Goal: Communication & Community: Answer question/provide support

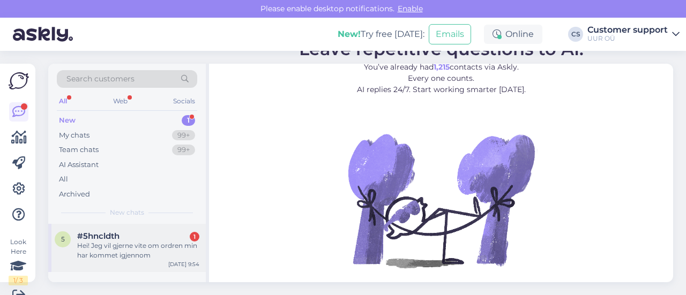
click at [111, 264] on div "5 #5hncldth 1 Hei! Jeg vil gjerne vite om ordren min har kommet igjennom [DATE]…" at bounding box center [126, 248] width 157 height 48
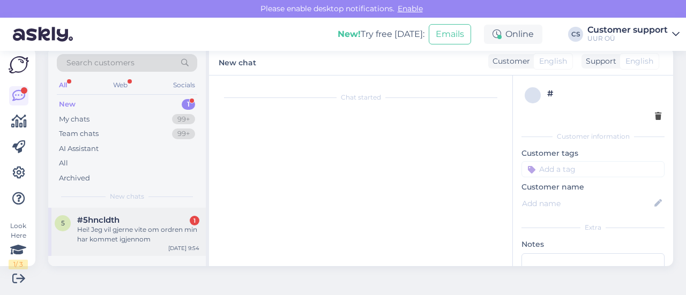
scroll to position [15, 0]
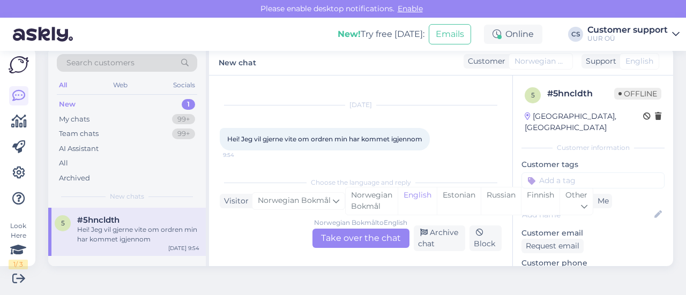
click at [334, 246] on div "Norwegian Bokmål to English Take over the chat" at bounding box center [360, 238] width 97 height 19
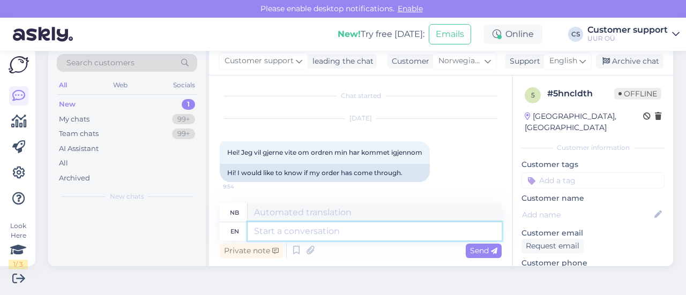
scroll to position [1, 0]
click at [334, 239] on textarea at bounding box center [374, 231] width 254 height 18
click at [311, 234] on textarea at bounding box center [374, 231] width 254 height 18
type textarea "Hello!"
type textarea "Hallo!"
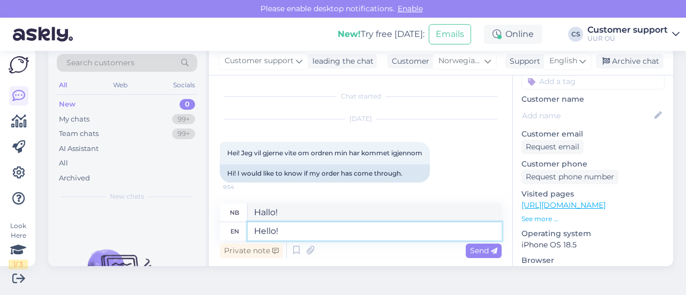
scroll to position [145, 0]
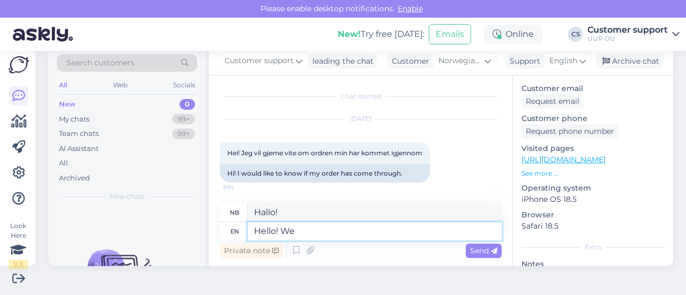
type textarea "Hello! We c"
type textarea "Hallo! Vi"
type textarea "Hello! We can"
type textarea "Hallo! Vi kan"
type textarea "Hello! We can check i"
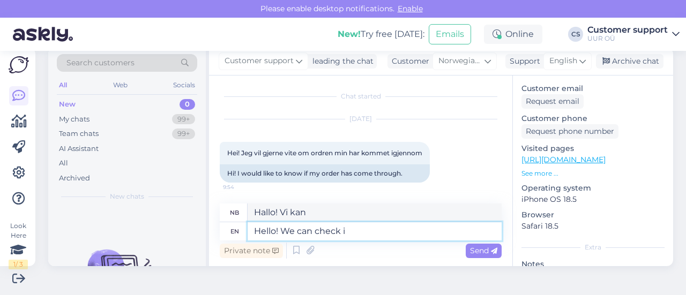
type textarea "Hallo! Vi kan sjekke"
type textarea "Hello! We can check if y"
type textarea "Hallo! Vi kan sjekke om"
type textarea "Hello! We can check if you"
type textarea "Hallo! Vi kan sjekke om du"
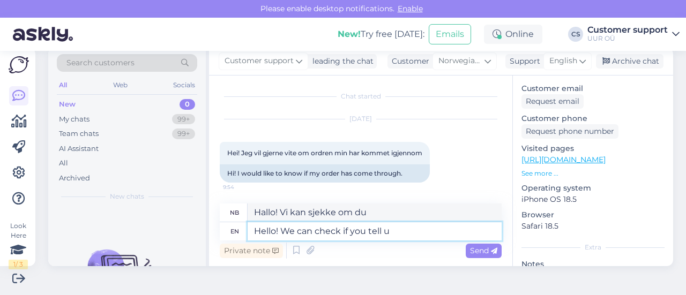
type textarea "Hello! We can check if you tell us"
type textarea "Hallo! Vi kan sjekke om du forteller det"
type textarea "Hello! We can check if you tell us th"
type textarea "Hallo! Vi kan sjekke det hvis du forteller oss det"
type textarea "Hello! We can check if you tell us the"
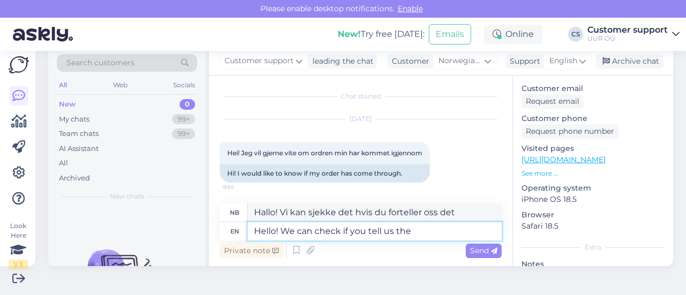
type textarea "Hallo! Vi kan sjekke det hvis du forteller oss"
type textarea "Hello! We can check if you tell us the name of"
type textarea "Hallo! Vi kan sjekke om du forteller oss navnet"
type textarea "Hello! We can check if you tell us the name of the pe"
type textarea "Hallo! Vi kan sjekke om du forteller oss navnet på"
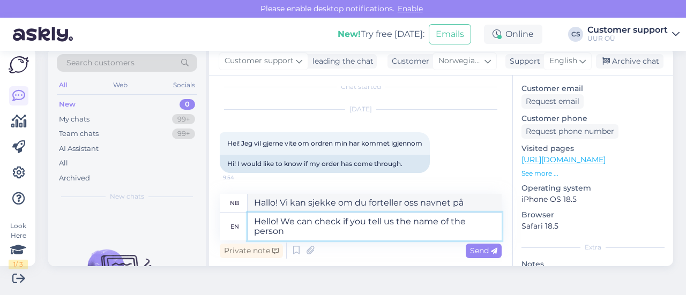
type textarea "Hello! We can check if you tell us the name of the person o"
type textarea "Hallo! Vi kan sjekke om du forteller oss navnet på personen."
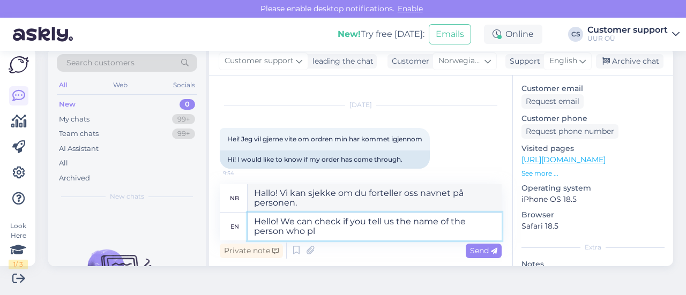
type textarea "Hello! We can check if you tell us the name of the person who pla"
type textarea "Hallo! Vi kan sjekke om du forteller oss navnet på personen som"
type textarea "Hello! We can check if you tell us the name of the person who placed th"
type textarea "Hallo! Vi kan sjekke om du forteller oss navnet på personen som la inn"
type textarea "Hello! We can check if you tell us the name of the person who placed the"
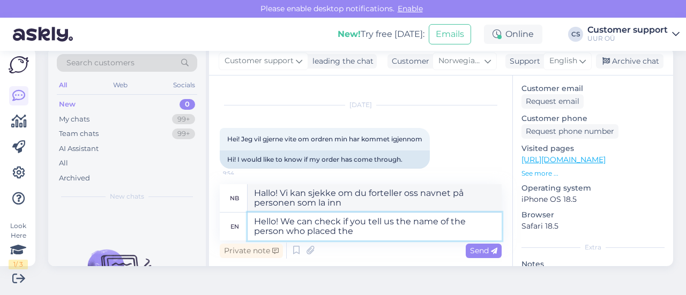
type textarea "Hallo! Vi kan sjekke om du forteller oss navnet på personen som plasserte"
type textarea "Hello! We can check if you tell us the name of the person who placed the order o"
type textarea "Hallo! Vi kan sjekke om du forteller oss navnet på personen som la inn bestilli…"
type textarea "Hello! We can check if you tell us the name of the person who placed the order …"
type textarea "Hallo! Vi kan sjekke om du forteller oss navnet på personen som la inn bestilli…"
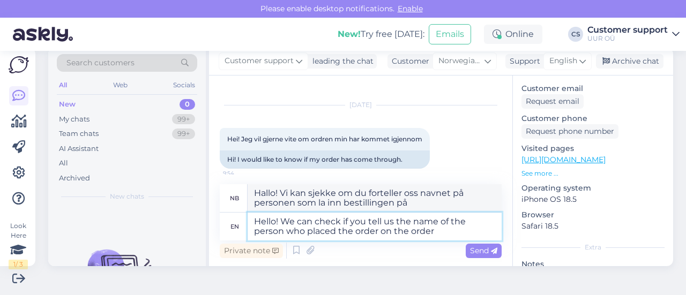
type textarea "Hello! We can check if you tell us the name of the person who placed the order …"
type textarea "Hallo! Vi kan sjekke om du forteller oss navnet på personen som la inn bestilli…"
type textarea "Hello! We can check if you tell us the name of the person who placed the order …"
type textarea "Hallo! Vi kan sjekke om du oppgir navnet på personen som la inn bestillingen på…"
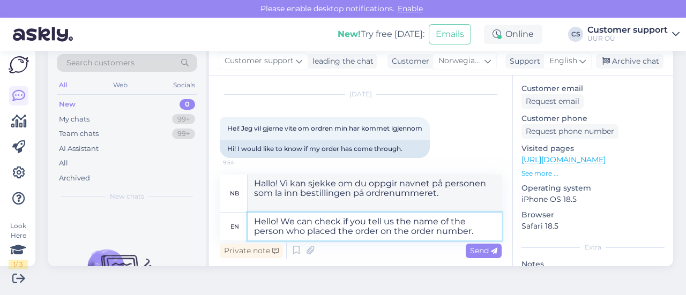
scroll to position [30, 0]
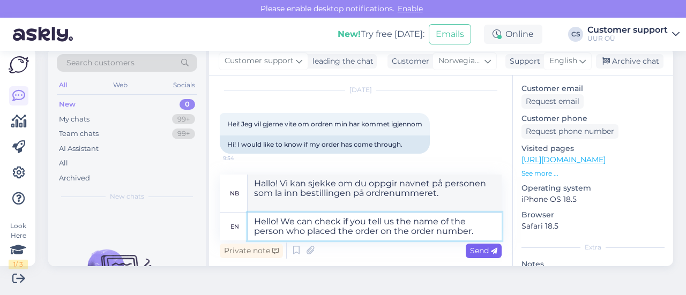
type textarea "Hello! We can check if you tell us the name of the person who placed the order …"
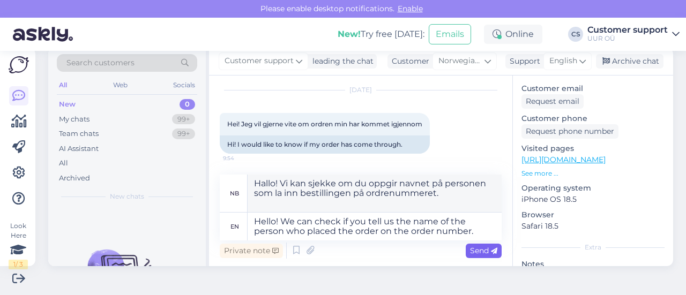
click at [472, 251] on span "Send" at bounding box center [483, 251] width 27 height 10
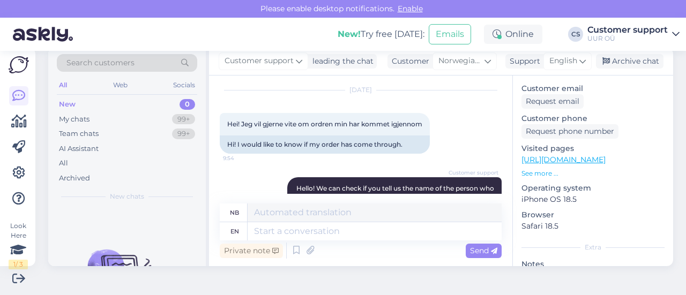
scroll to position [85, 0]
